Goal: Task Accomplishment & Management: Manage account settings

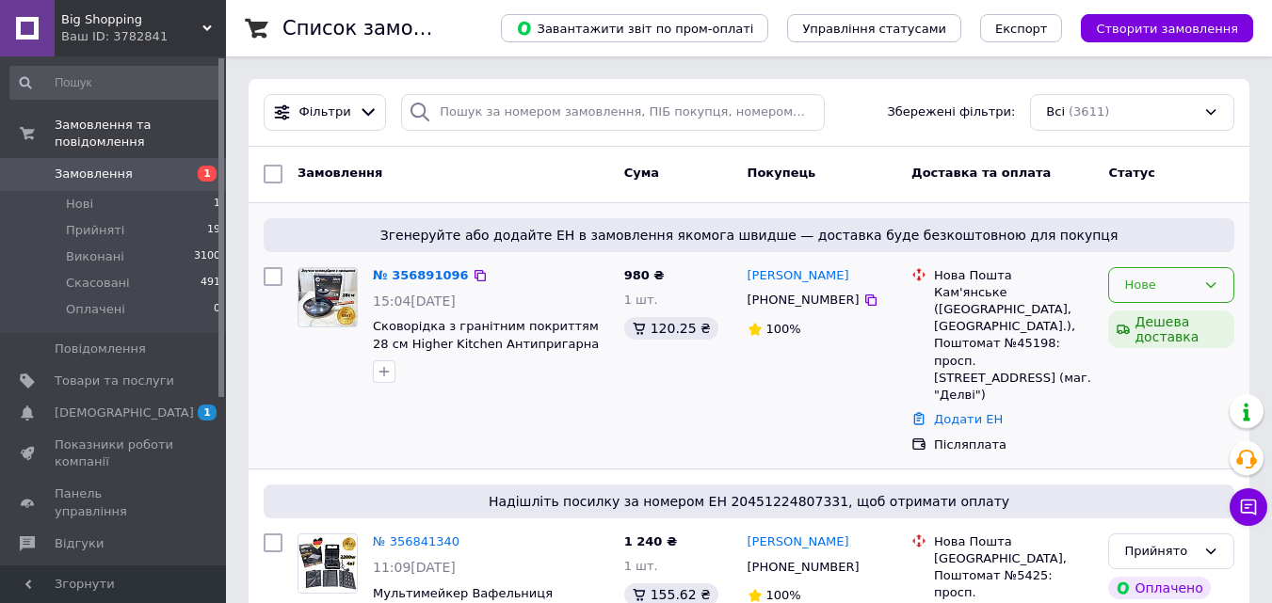
click at [1224, 280] on div "Нове" at bounding box center [1171, 285] width 126 height 37
click at [1129, 331] on li "Прийнято" at bounding box center [1171, 324] width 124 height 35
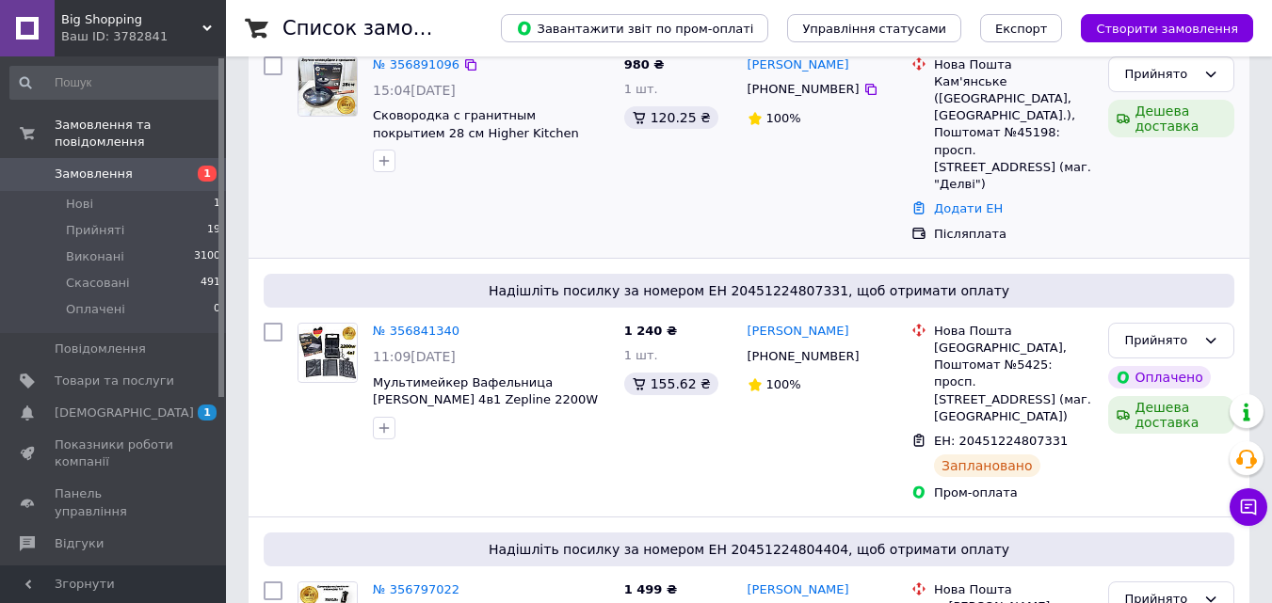
scroll to position [94, 0]
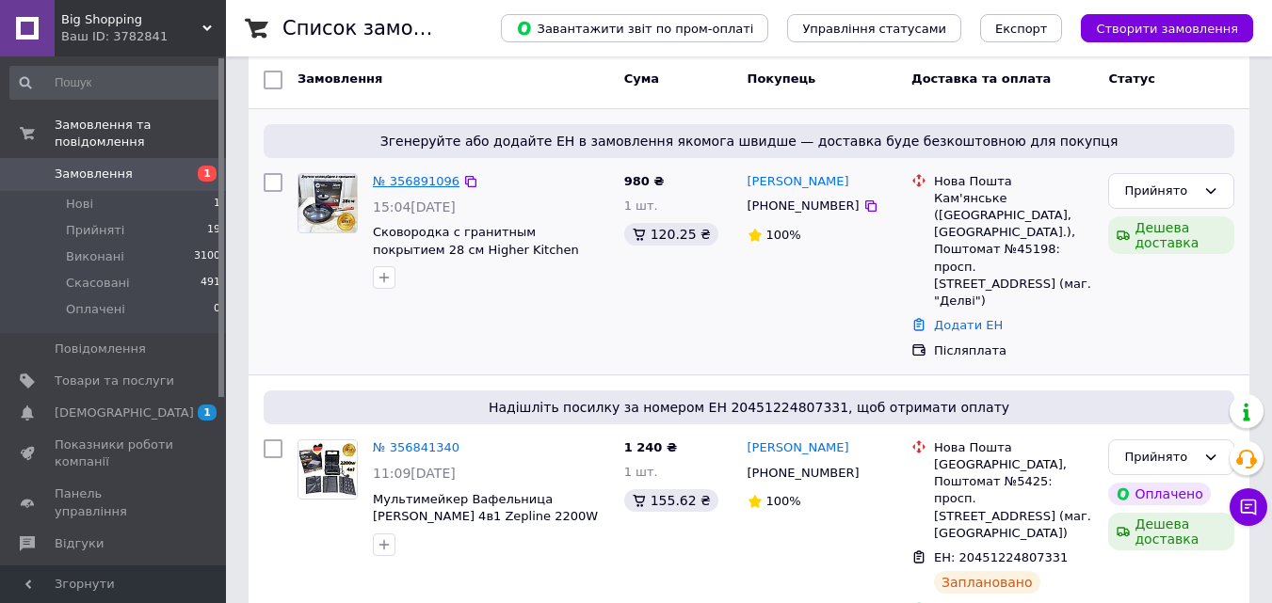
click at [423, 182] on link "№ 356891096" at bounding box center [416, 181] width 87 height 14
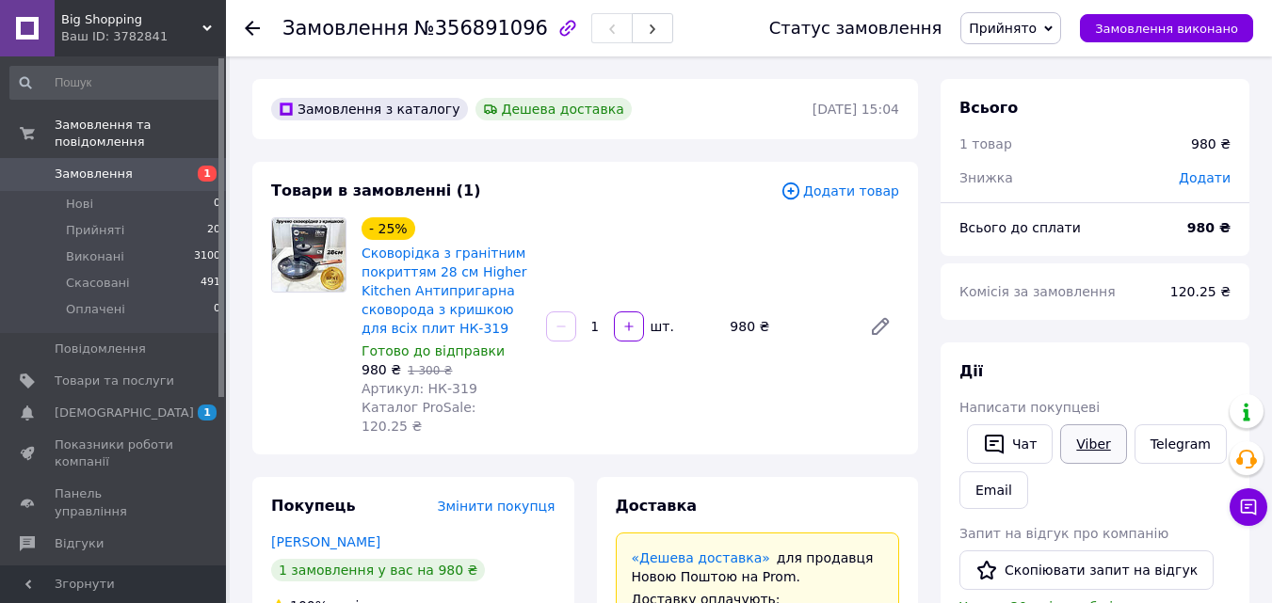
click at [1081, 436] on div "Дії Написати покупцеві   Чат Viber Telegram Email Запит на відгук про компанію …" at bounding box center [1094, 609] width 271 height 496
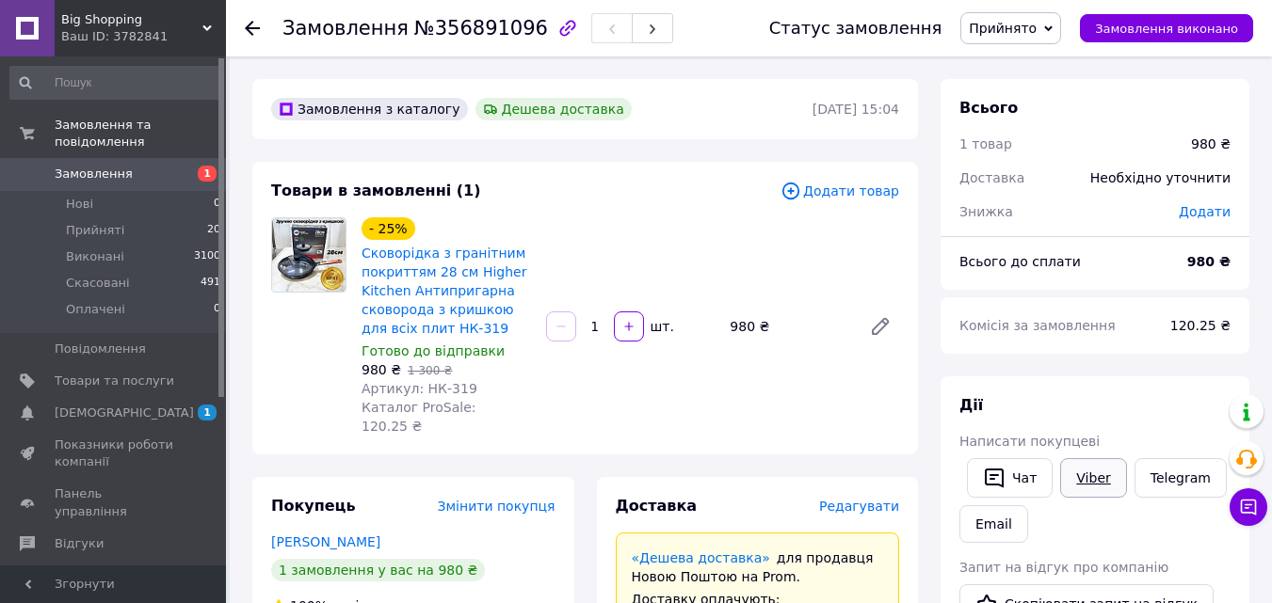
click at [1089, 481] on link "Viber" at bounding box center [1093, 478] width 66 height 40
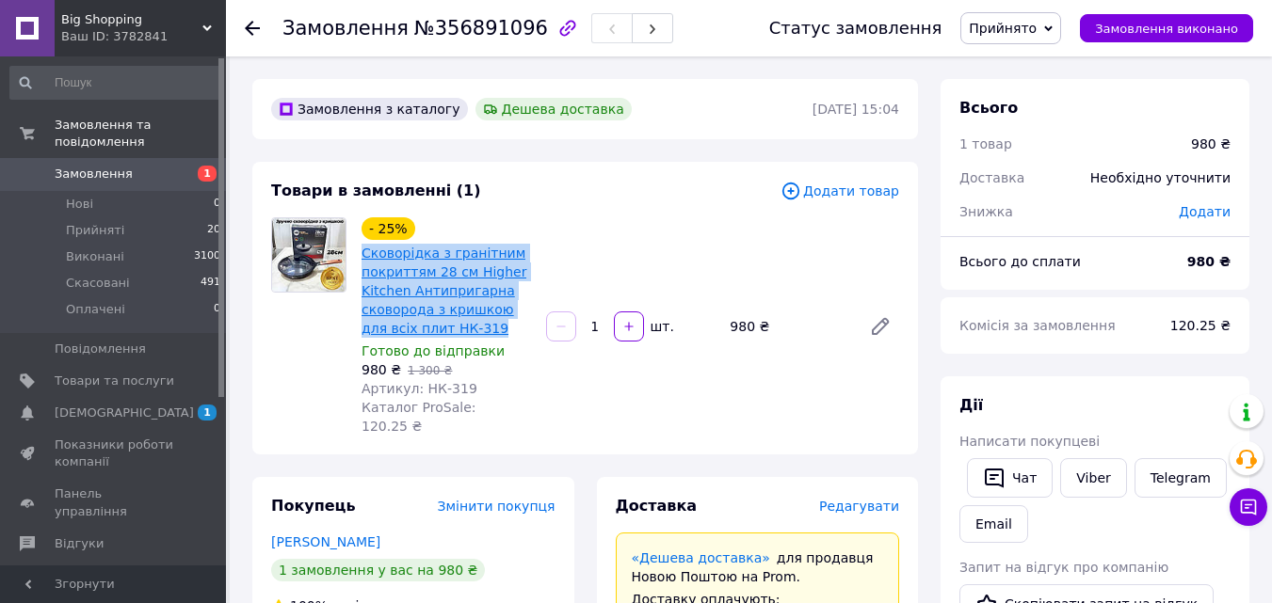
drag, startPoint x: 356, startPoint y: 257, endPoint x: 462, endPoint y: 335, distance: 132.0
click at [462, 335] on div "- 25% Сковорідка з гранітним покриттям 28 см Higher Kitchen Антипригарна сковор…" at bounding box center [446, 327] width 184 height 226
copy link "Сковорідка з гранітним покриттям 28 см Higher Kitchen Антипригарна сковорода з …"
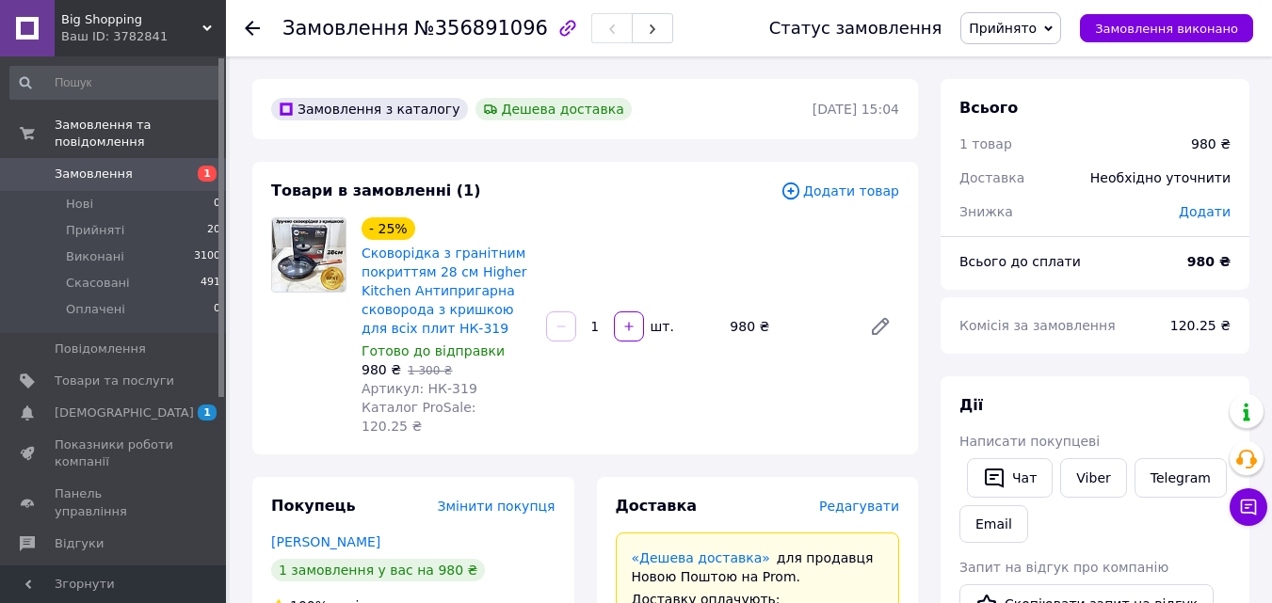
click at [253, 26] on icon at bounding box center [252, 28] width 15 height 15
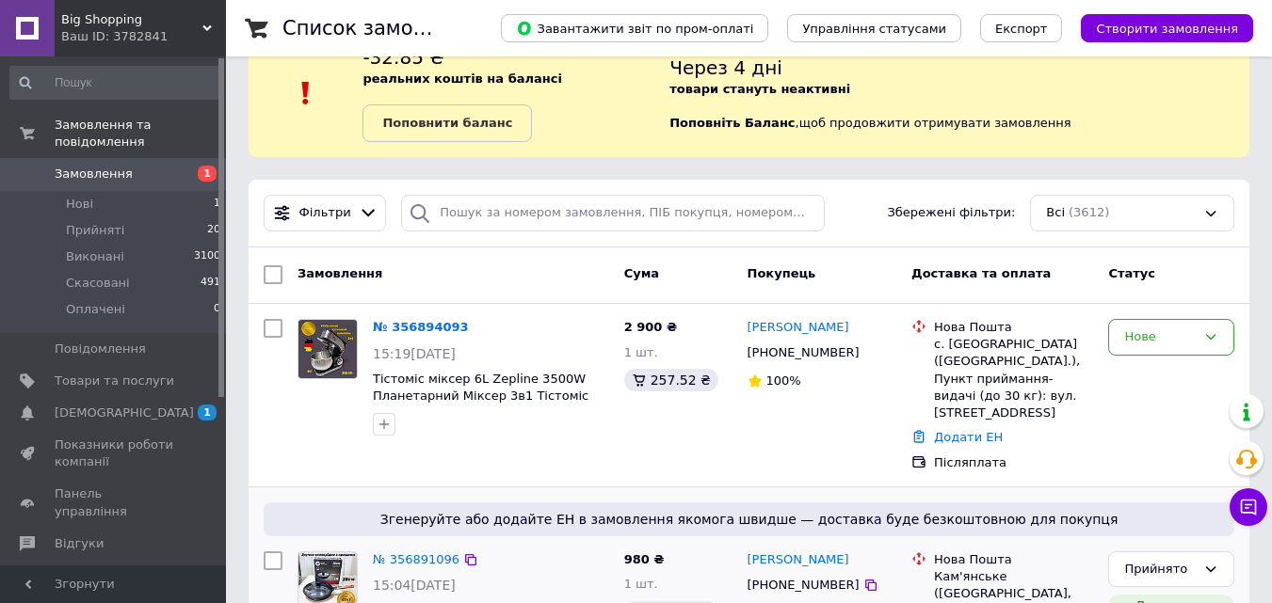
scroll to position [94, 0]
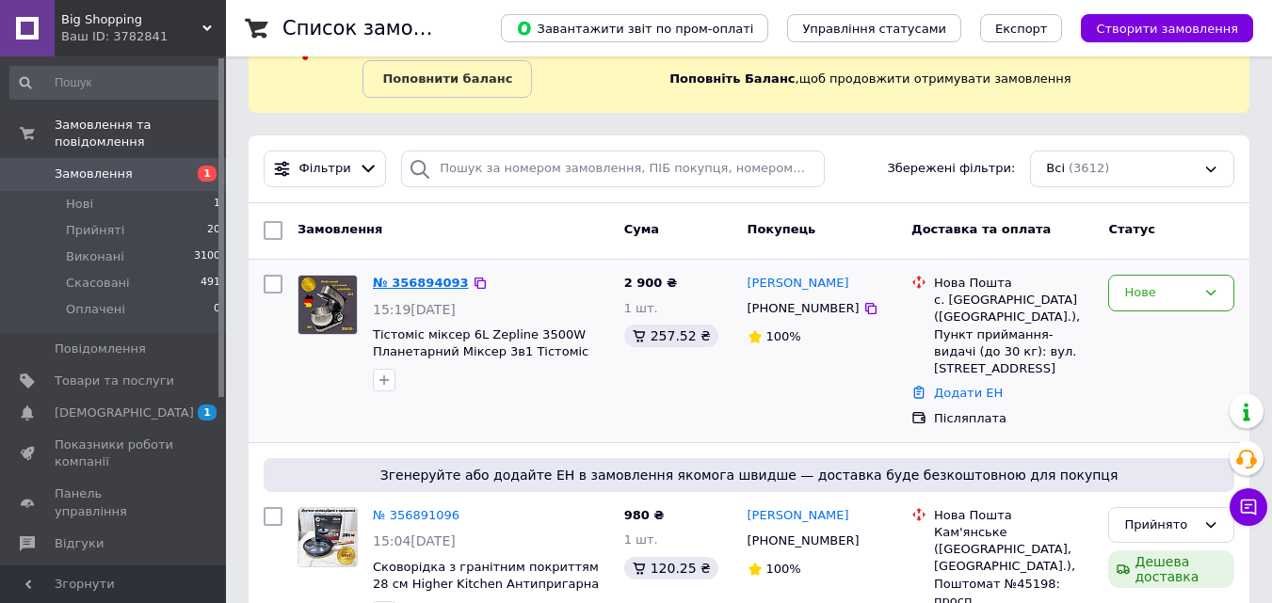
click at [416, 282] on link "№ 356894093" at bounding box center [421, 283] width 96 height 14
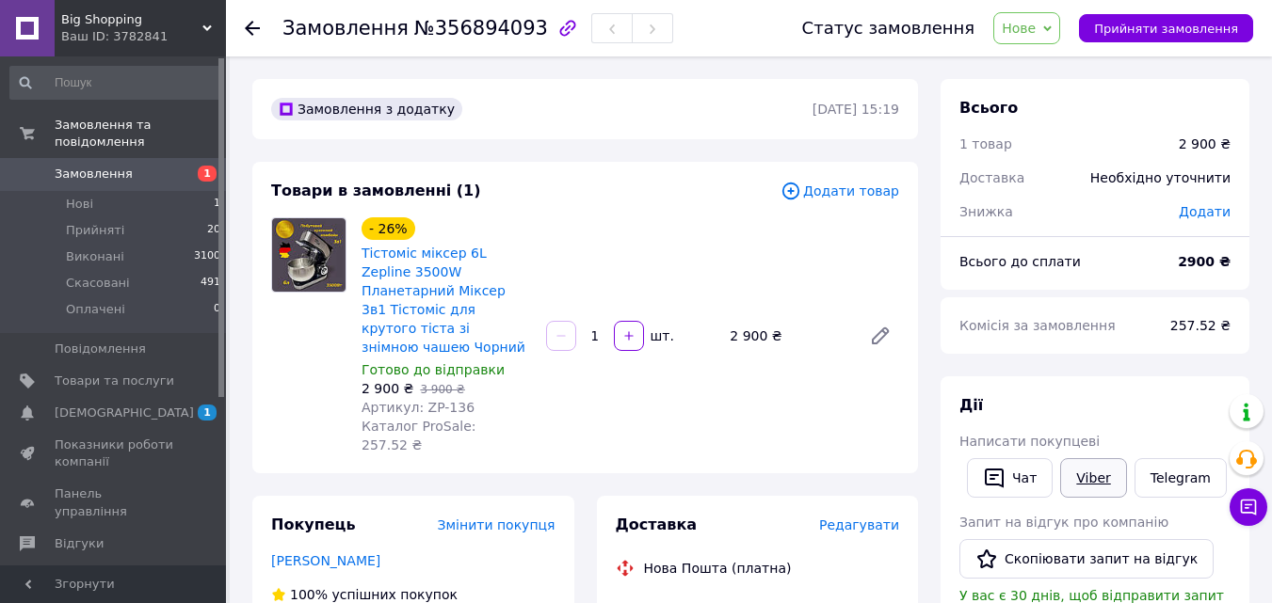
click at [1102, 467] on link "Viber" at bounding box center [1093, 478] width 66 height 40
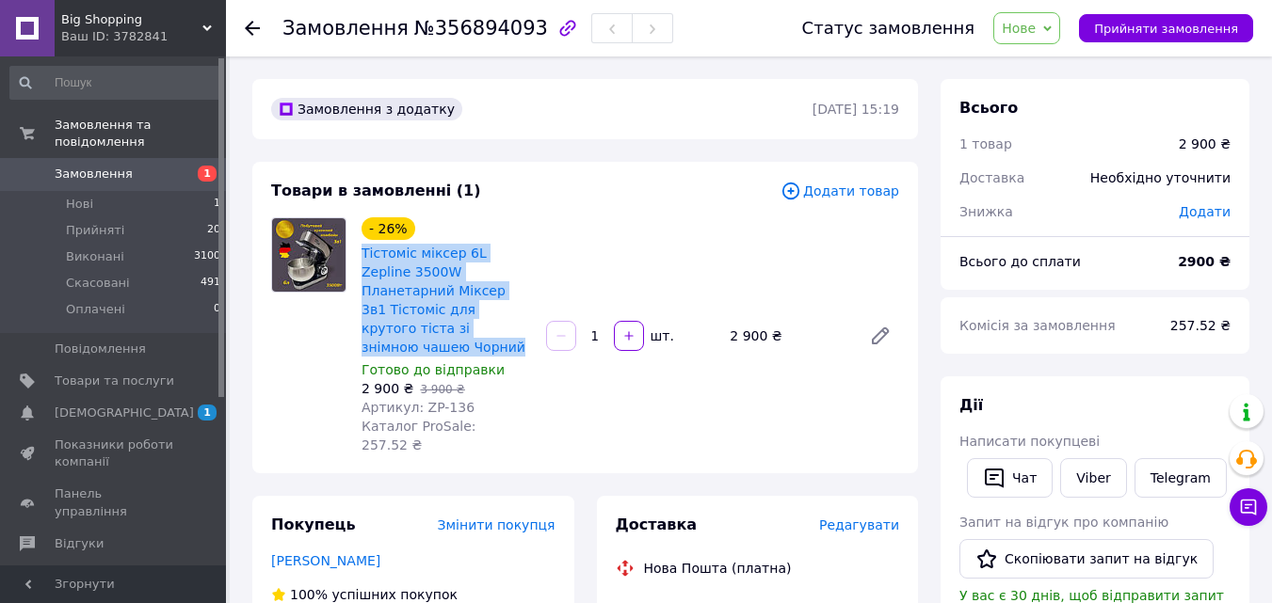
drag, startPoint x: 358, startPoint y: 249, endPoint x: 465, endPoint y: 320, distance: 128.4
click at [465, 320] on div "- 26% Тістоміс міксер 6L Zepline 3500W Планетарний Міксер 3в1 Тістоміс для крут…" at bounding box center [446, 336] width 184 height 245
copy link "Тістоміс міксер 6L Zepline 3500W Планетарний Міксер 3в1 Тістоміс для крутого ті…"
click at [1030, 26] on span "Нове" at bounding box center [1018, 28] width 34 height 15
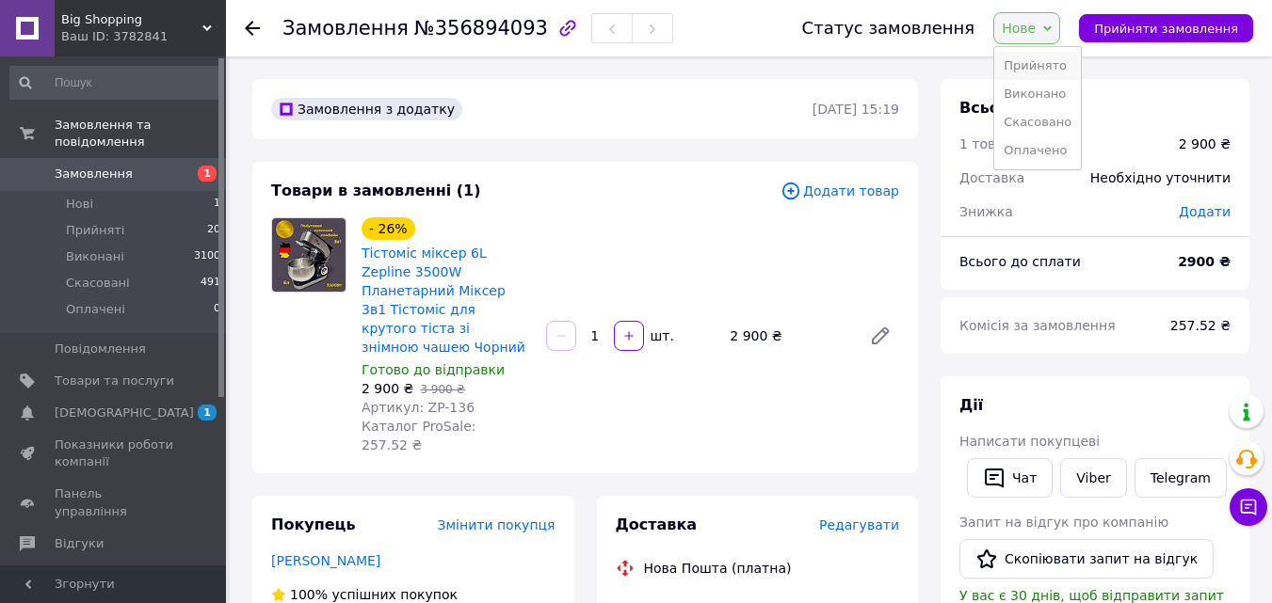
click at [1042, 64] on li "Прийнято" at bounding box center [1037, 66] width 87 height 28
click at [254, 19] on div at bounding box center [252, 28] width 15 height 19
